Goal: Information Seeking & Learning: Find specific fact

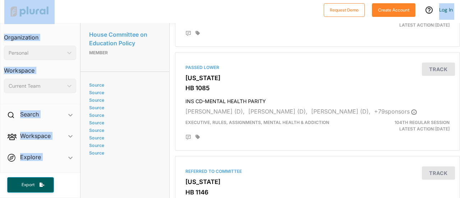
scroll to position [799, 0]
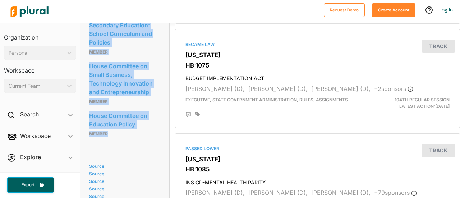
drag, startPoint x: 86, startPoint y: 60, endPoint x: 137, endPoint y: 166, distance: 117.9
copy div "House Committee on Appropriations: Elementary and Secondary Education Member Ho…"
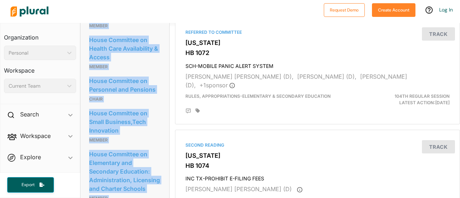
scroll to position [594, 0]
